Goal: Check status: Check status

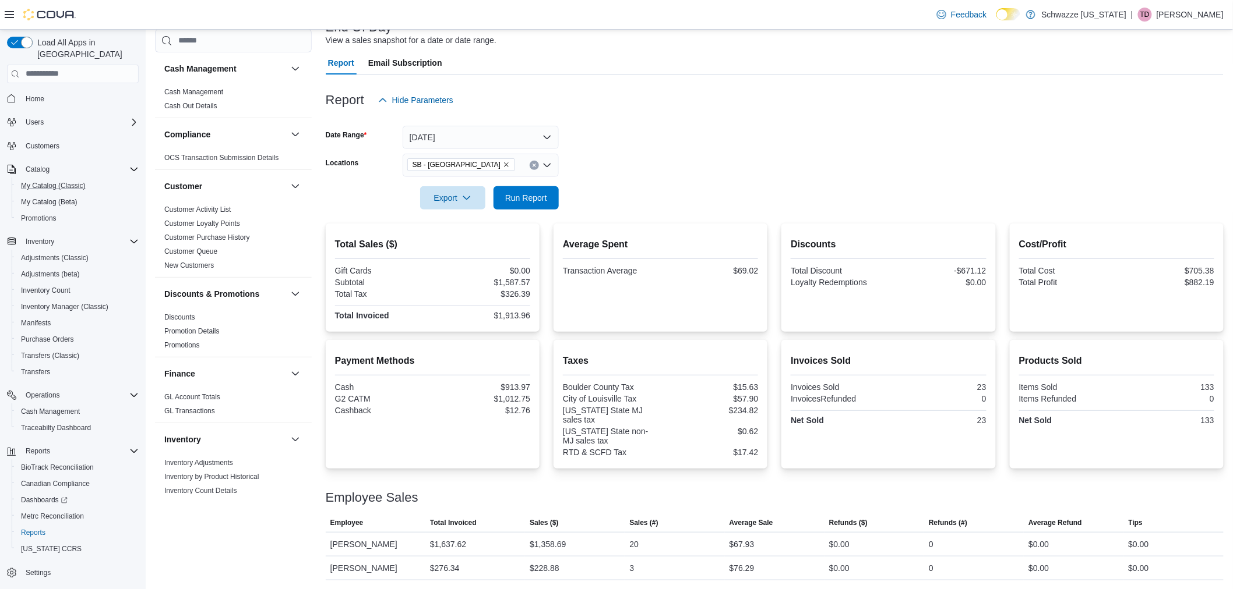
scroll to position [733, 0]
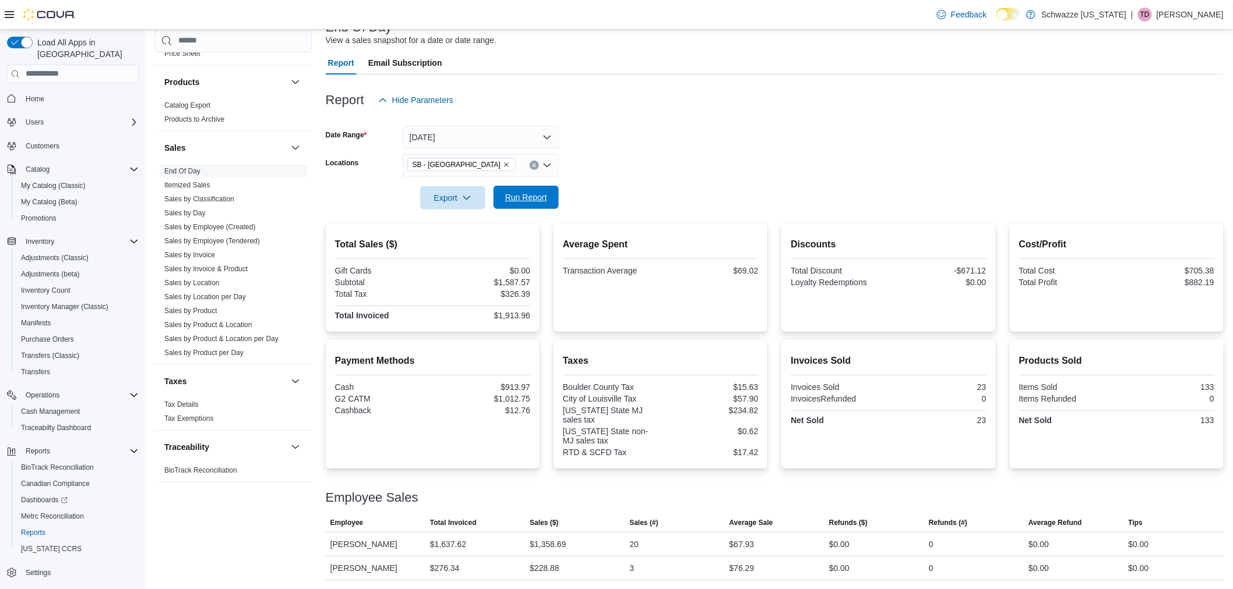
click at [532, 199] on span "Run Report" at bounding box center [526, 198] width 42 height 12
click at [524, 199] on span "Run Report" at bounding box center [526, 198] width 42 height 12
click at [503, 166] on icon "Remove SB - Louisville from selection in this group" at bounding box center [506, 164] width 7 height 7
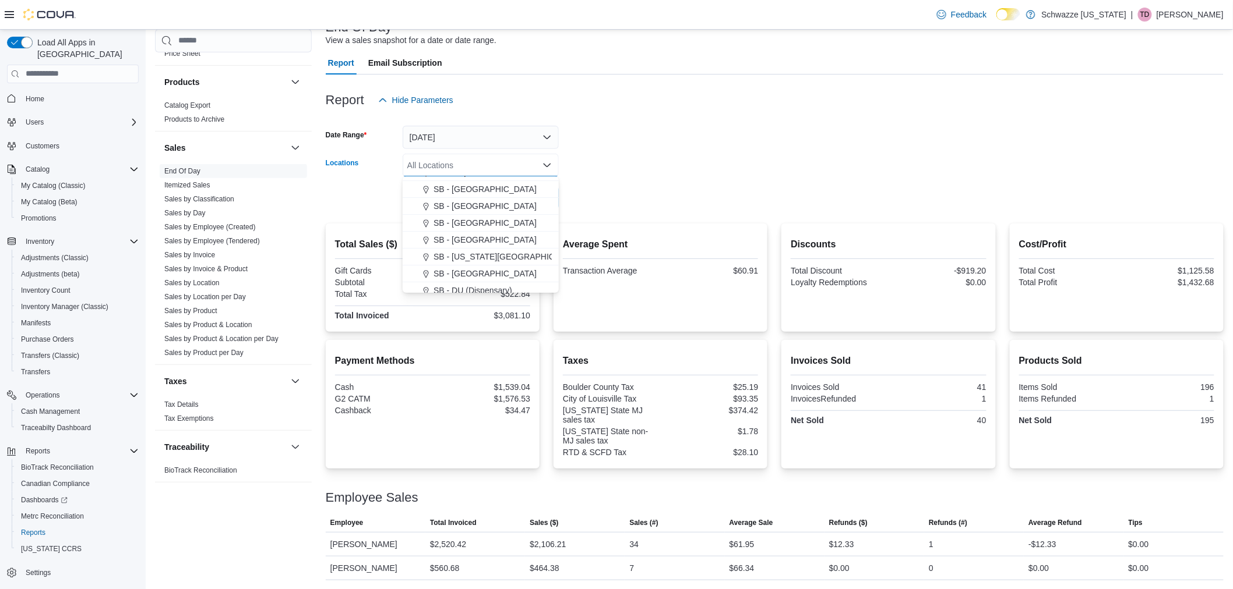
scroll to position [129, 0]
click at [472, 223] on span "SB - [GEOGRAPHIC_DATA]" at bounding box center [484, 224] width 103 height 12
click at [626, 185] on div at bounding box center [775, 181] width 898 height 9
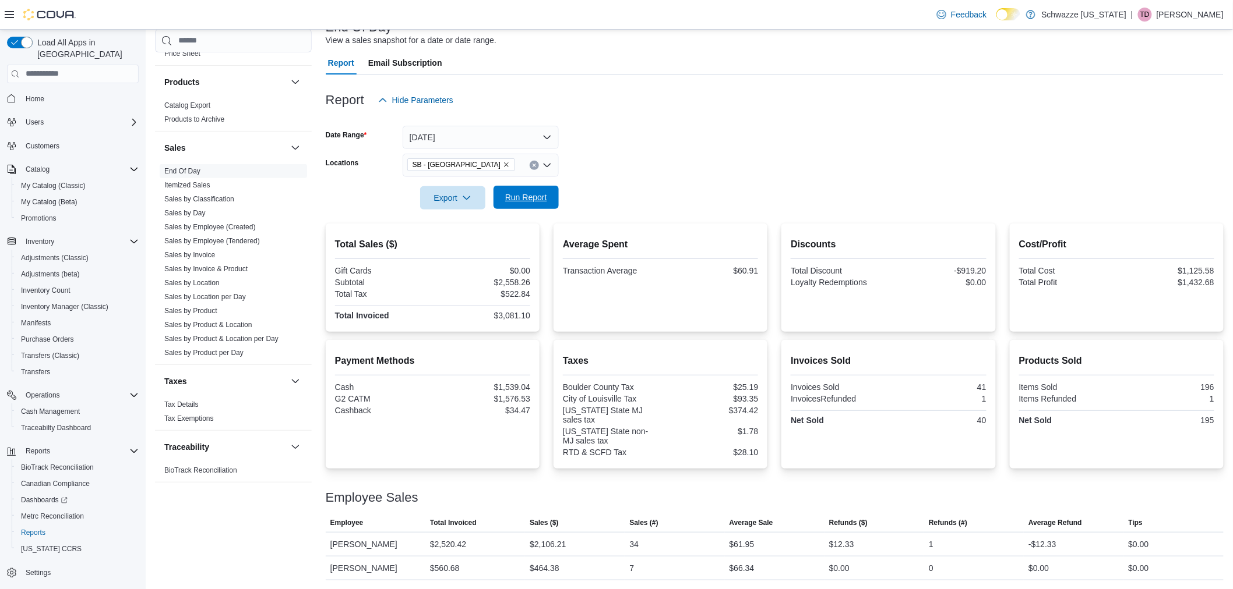
click at [530, 198] on span "Run Report" at bounding box center [526, 198] width 42 height 12
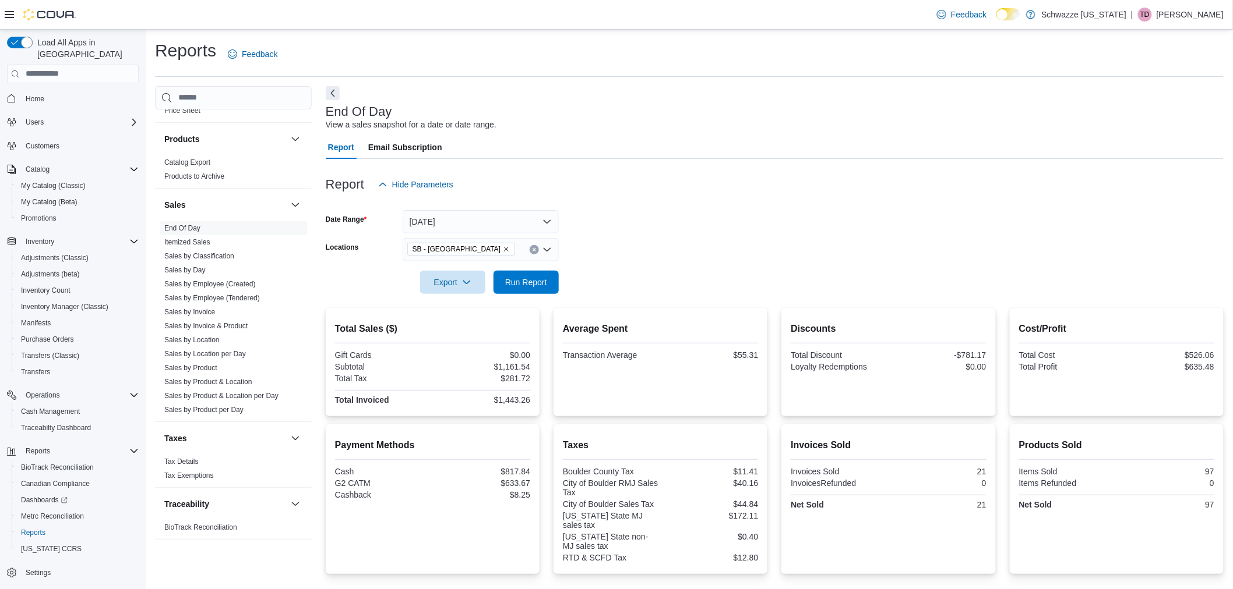
click at [503, 249] on icon "Remove SB - Boulder from selection in this group" at bounding box center [506, 249] width 7 height 7
click at [211, 340] on link "Sales by Location" at bounding box center [191, 340] width 55 height 8
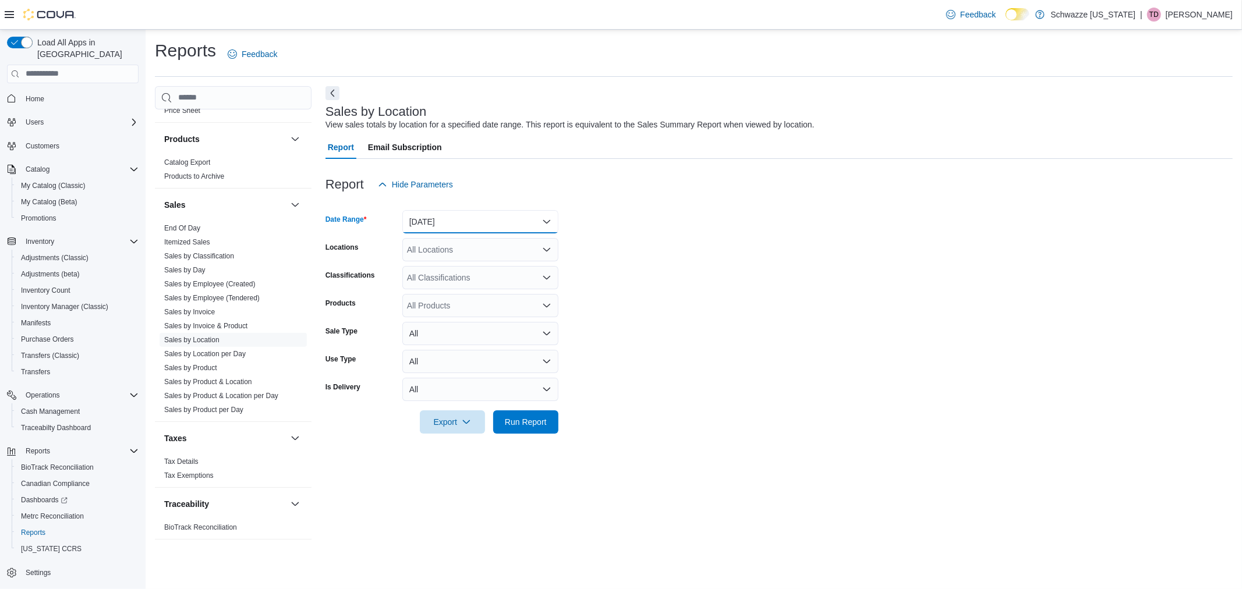
click at [450, 222] on button "[DATE]" at bounding box center [480, 221] width 156 height 23
click at [450, 262] on span "[DATE]" at bounding box center [487, 269] width 133 height 14
click at [513, 432] on span "Run Report" at bounding box center [525, 421] width 51 height 23
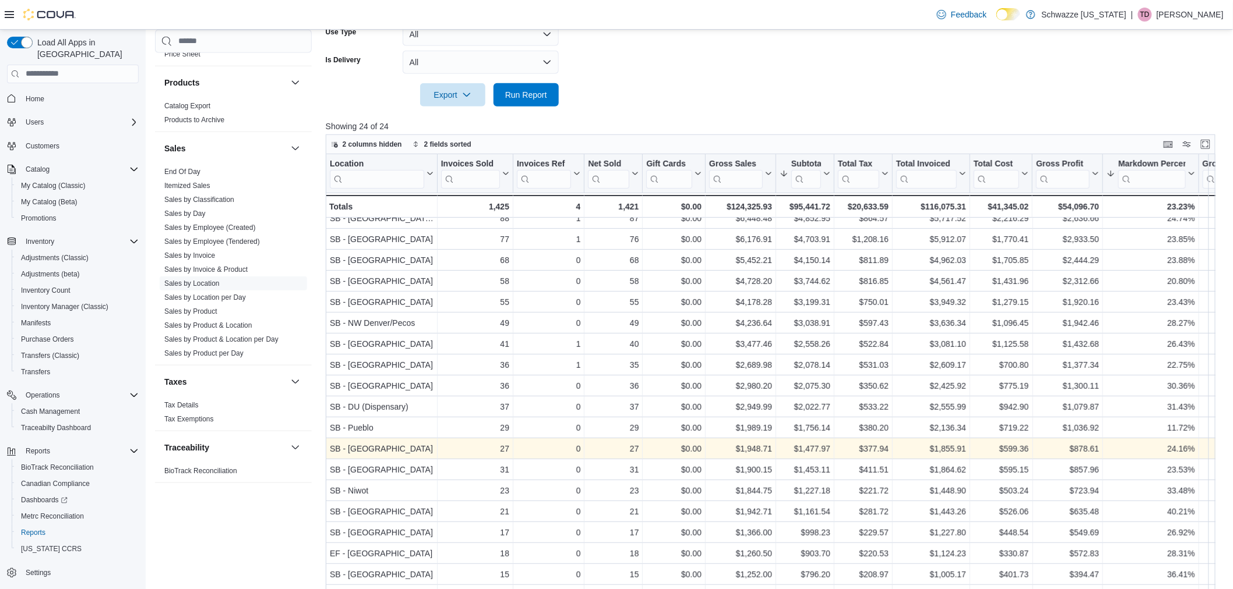
scroll to position [352, 0]
